Goal: Task Accomplishment & Management: Use online tool/utility

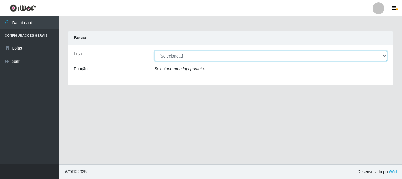
click at [191, 57] on select "[Selecione...] [GEOGRAPHIC_DATA] [GEOGRAPHIC_DATA]" at bounding box center [270, 56] width 233 height 10
select select "64"
click at [154, 51] on select "[Selecione...] [GEOGRAPHIC_DATA] [GEOGRAPHIC_DATA]" at bounding box center [270, 56] width 233 height 10
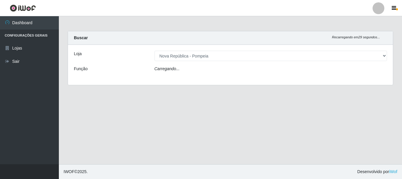
click at [190, 72] on div "Carregando..." at bounding box center [271, 70] width 242 height 9
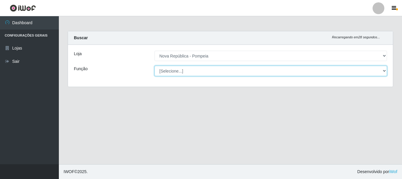
click at [190, 70] on select "[Selecione...] Balconista Operador de Caixa Recepcionista Repositor" at bounding box center [270, 71] width 233 height 10
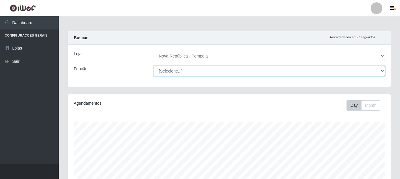
scroll to position [122, 323]
select select "22"
click at [154, 66] on select "[Selecione...] Balconista Operador de Caixa Recepcionista Repositor" at bounding box center [270, 71] width 232 height 10
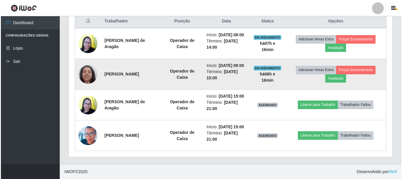
scroll to position [225, 0]
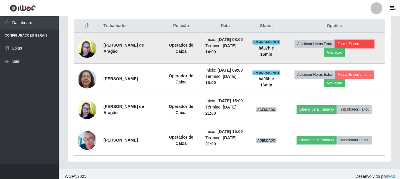
click at [356, 47] on button "Forçar Encerramento" at bounding box center [354, 44] width 39 height 8
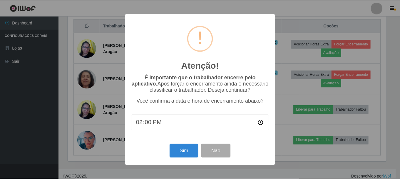
scroll to position [122, 320]
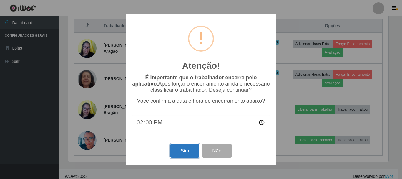
click at [179, 151] on button "Sim" at bounding box center [184, 151] width 29 height 14
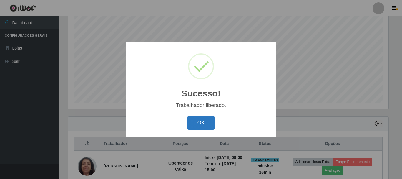
click at [198, 124] on button "OK" at bounding box center [200, 123] width 27 height 14
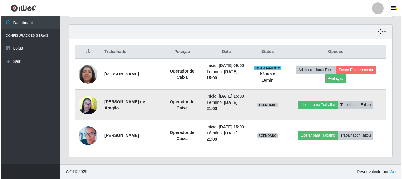
scroll to position [122, 323]
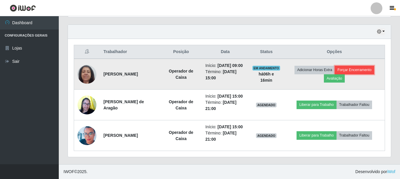
click at [364, 66] on button "Forçar Encerramento" at bounding box center [354, 70] width 39 height 8
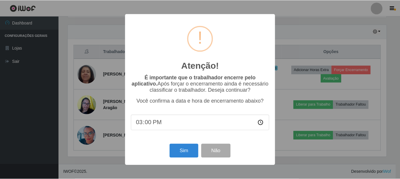
scroll to position [122, 320]
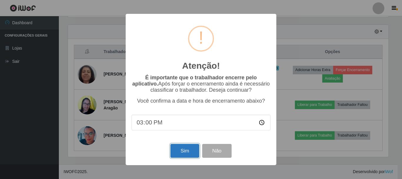
click at [188, 151] on button "Sim" at bounding box center [184, 151] width 29 height 14
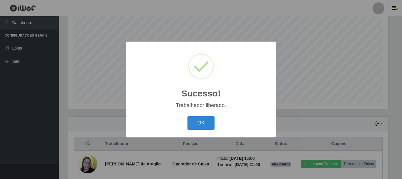
click at [201, 121] on button "OK" at bounding box center [200, 123] width 27 height 14
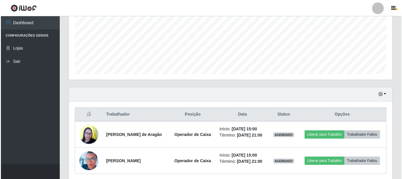
scroll to position [160, 0]
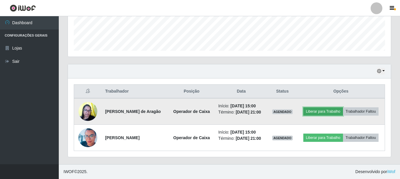
click at [325, 112] on button "Liberar para Trabalho" at bounding box center [324, 111] width 40 height 8
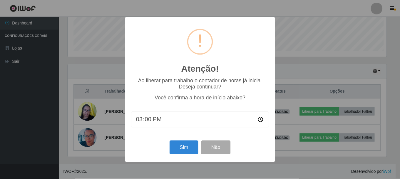
scroll to position [122, 320]
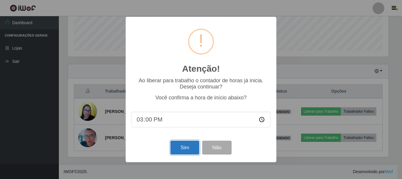
click at [177, 148] on button "Sim" at bounding box center [184, 147] width 29 height 14
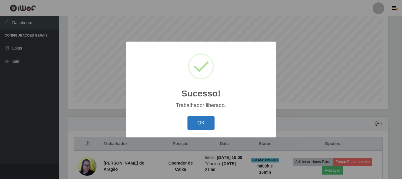
click at [210, 122] on button "OK" at bounding box center [200, 123] width 27 height 14
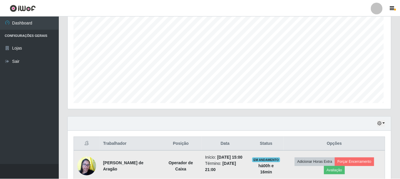
scroll to position [0, 0]
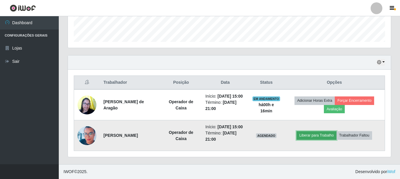
click at [311, 131] on button "Liberar para Trabalho" at bounding box center [317, 135] width 40 height 8
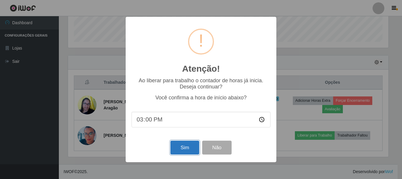
click at [184, 147] on button "Sim" at bounding box center [184, 147] width 29 height 14
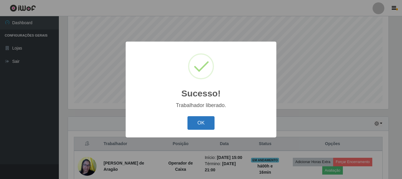
click at [199, 122] on button "OK" at bounding box center [200, 123] width 27 height 14
